Goal: Task Accomplishment & Management: Use online tool/utility

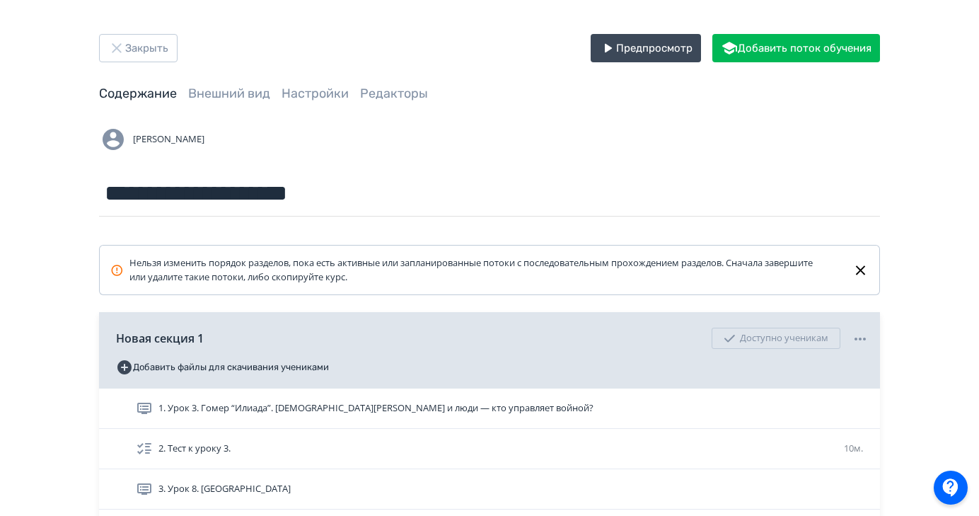
scroll to position [304, 0]
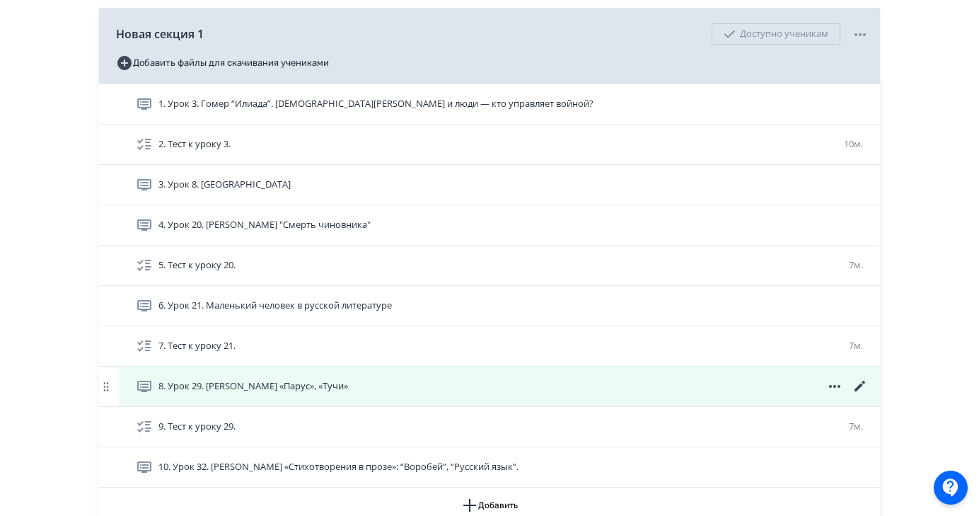
click at [863, 386] on icon at bounding box center [860, 386] width 17 height 17
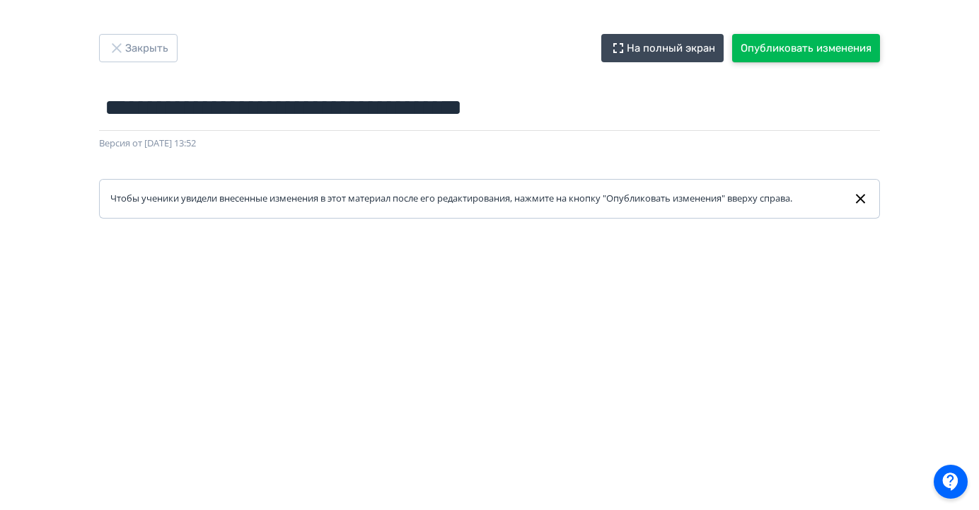
click at [829, 52] on button "Опубликовать изменения" at bounding box center [806, 48] width 148 height 28
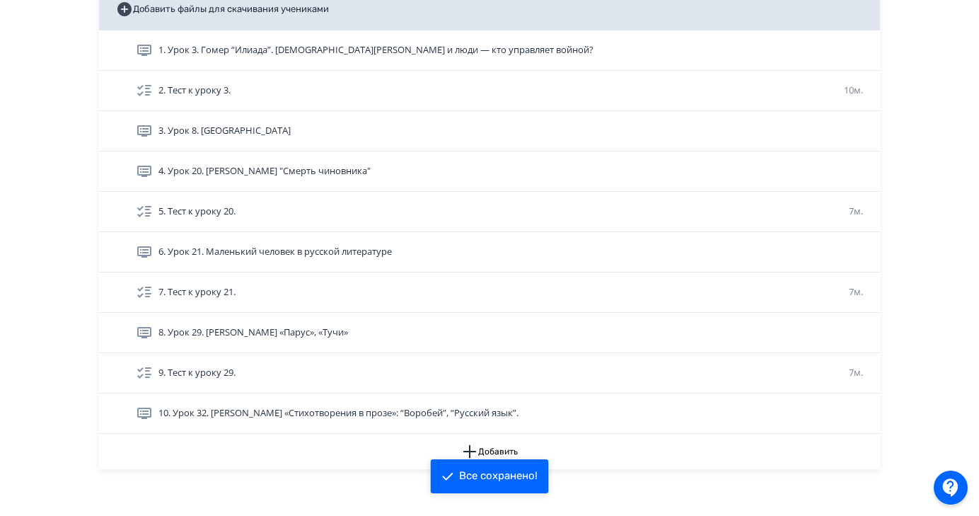
scroll to position [359, 0]
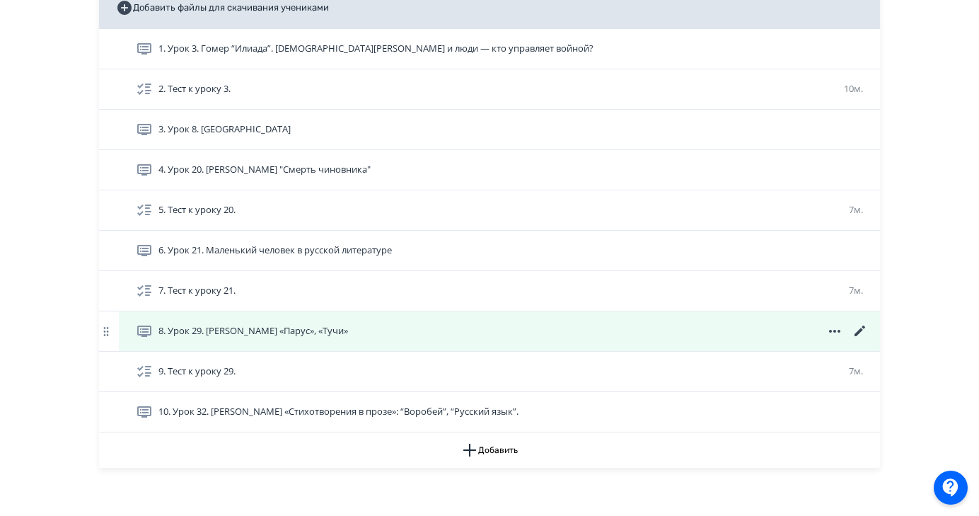
click at [861, 333] on icon at bounding box center [860, 331] width 17 height 17
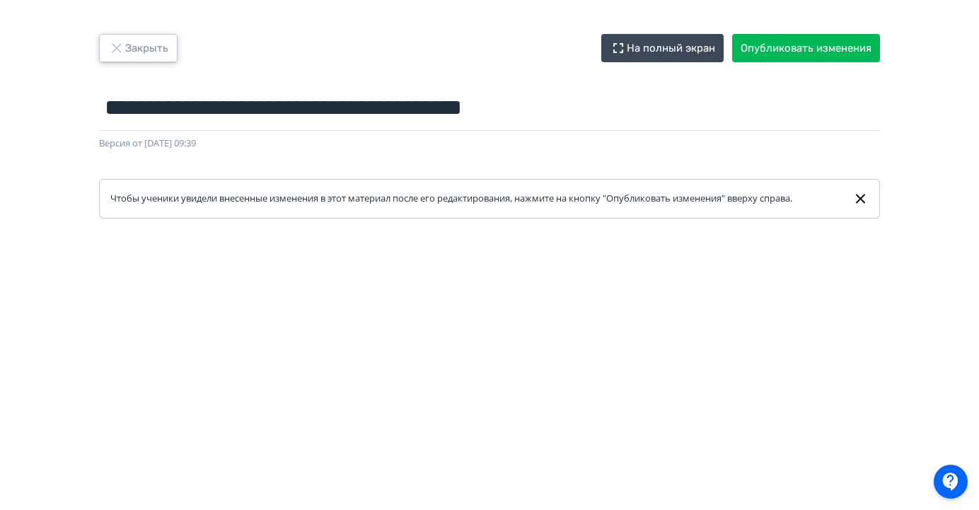
click at [144, 45] on button "Закрыть" at bounding box center [138, 48] width 79 height 28
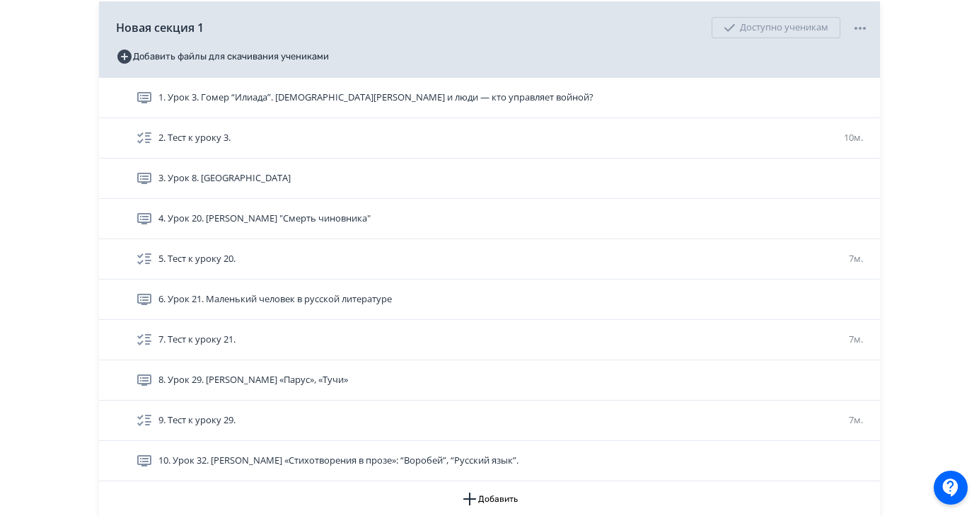
scroll to position [312, 0]
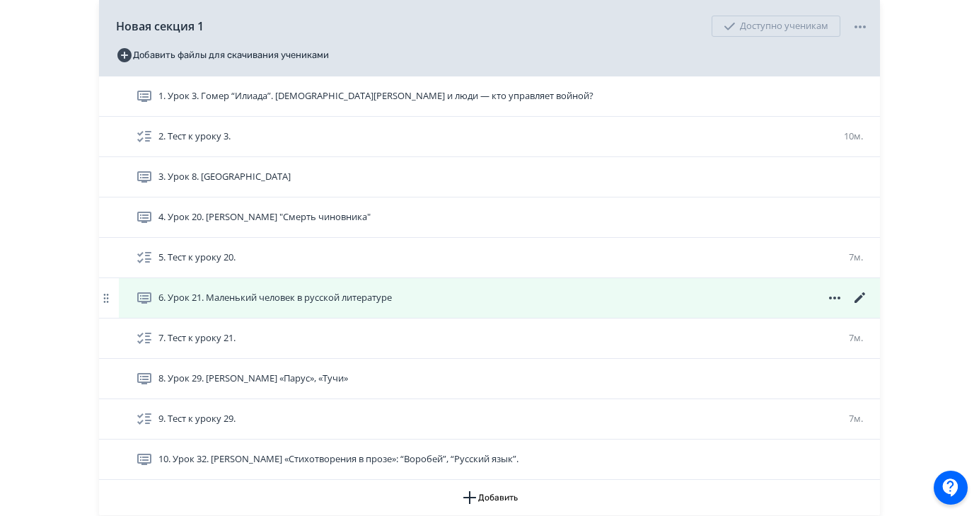
click at [857, 298] on icon at bounding box center [859, 297] width 11 height 11
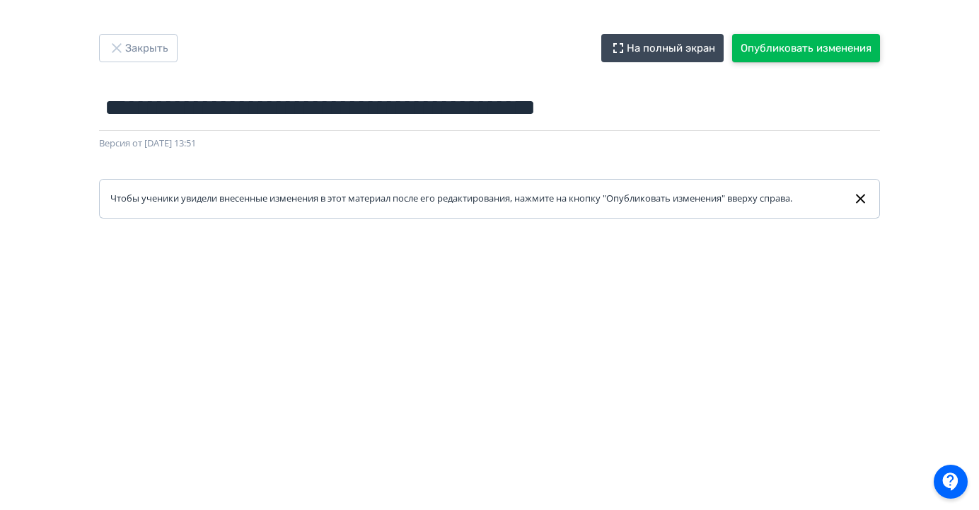
click at [847, 53] on button "Опубликовать изменения" at bounding box center [806, 48] width 148 height 28
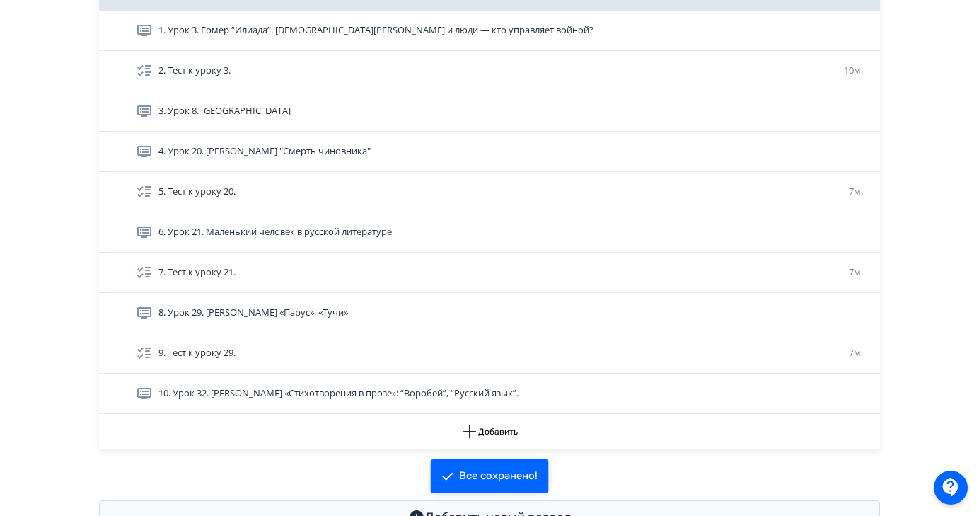
scroll to position [430, 0]
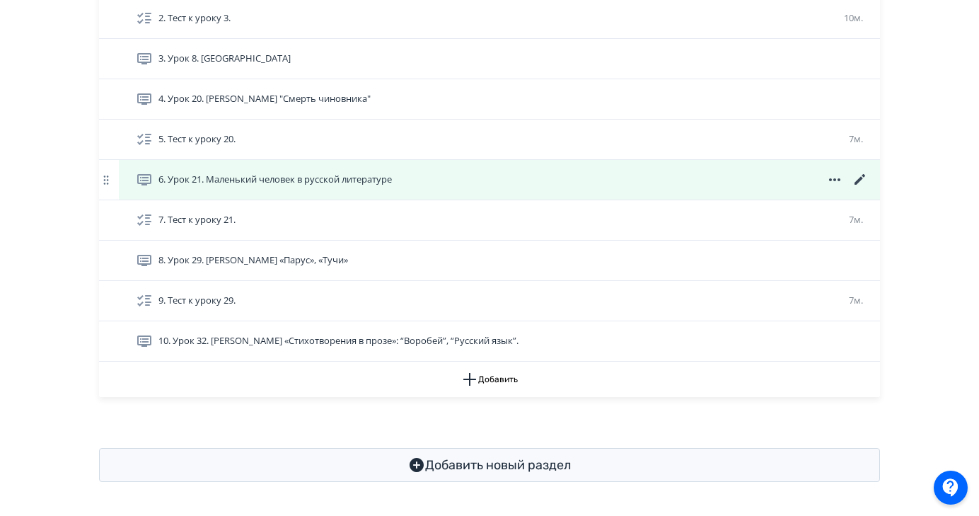
click at [859, 180] on icon at bounding box center [859, 179] width 11 height 11
